Goal: Task Accomplishment & Management: Complete application form

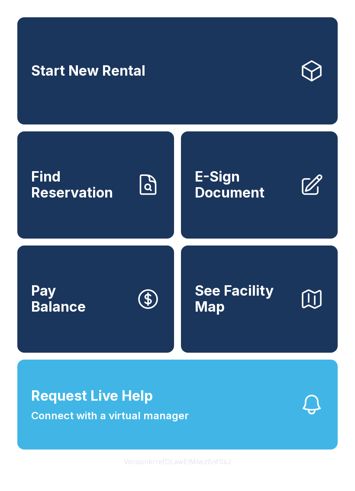
click at [247, 201] on span "E-Sign Document" at bounding box center [244, 185] width 98 height 32
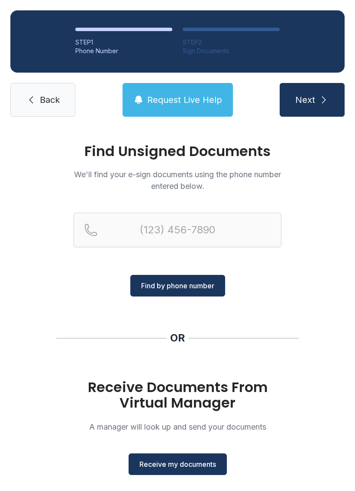
click at [195, 465] on span "Receive my documents" at bounding box center [177, 464] width 77 height 10
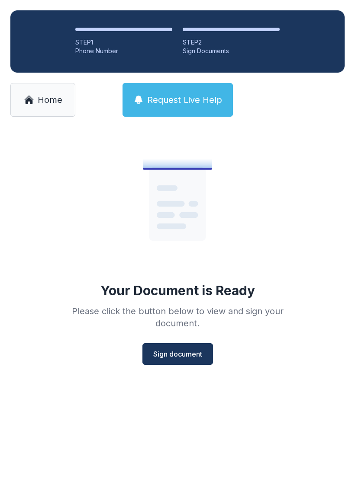
click at [179, 356] on span "Sign document" at bounding box center [177, 354] width 49 height 10
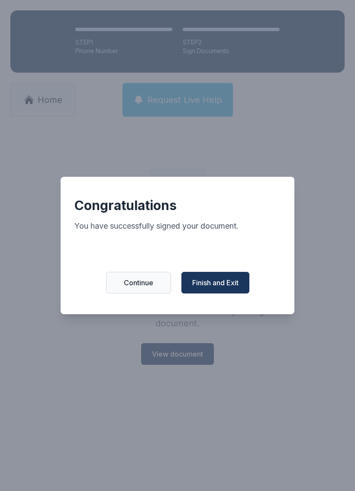
click at [215, 283] on span "Finish and Exit" at bounding box center [215, 283] width 46 height 10
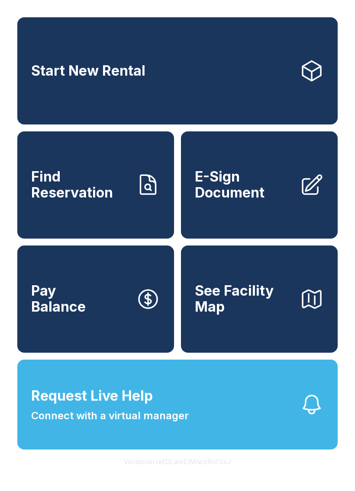
click at [243, 187] on span "E-Sign Document" at bounding box center [244, 185] width 98 height 32
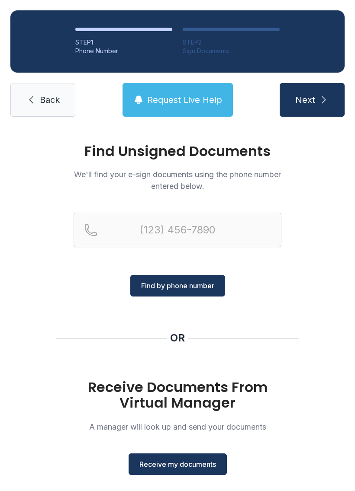
click at [183, 467] on span "Receive my documents" at bounding box center [177, 464] width 77 height 10
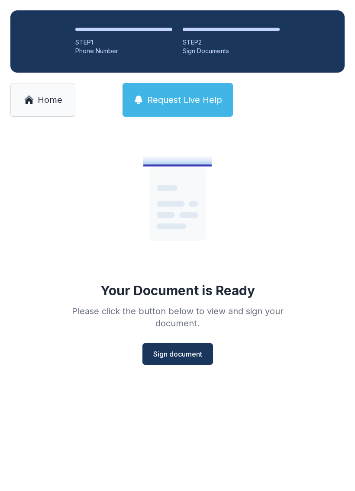
click at [183, 353] on span "Sign document" at bounding box center [177, 354] width 49 height 10
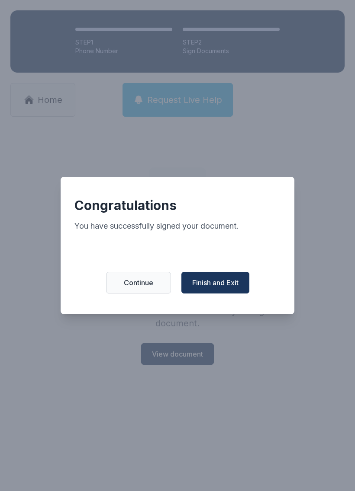
click at [217, 284] on span "Finish and Exit" at bounding box center [215, 283] width 46 height 10
